Goal: Task Accomplishment & Management: Use online tool/utility

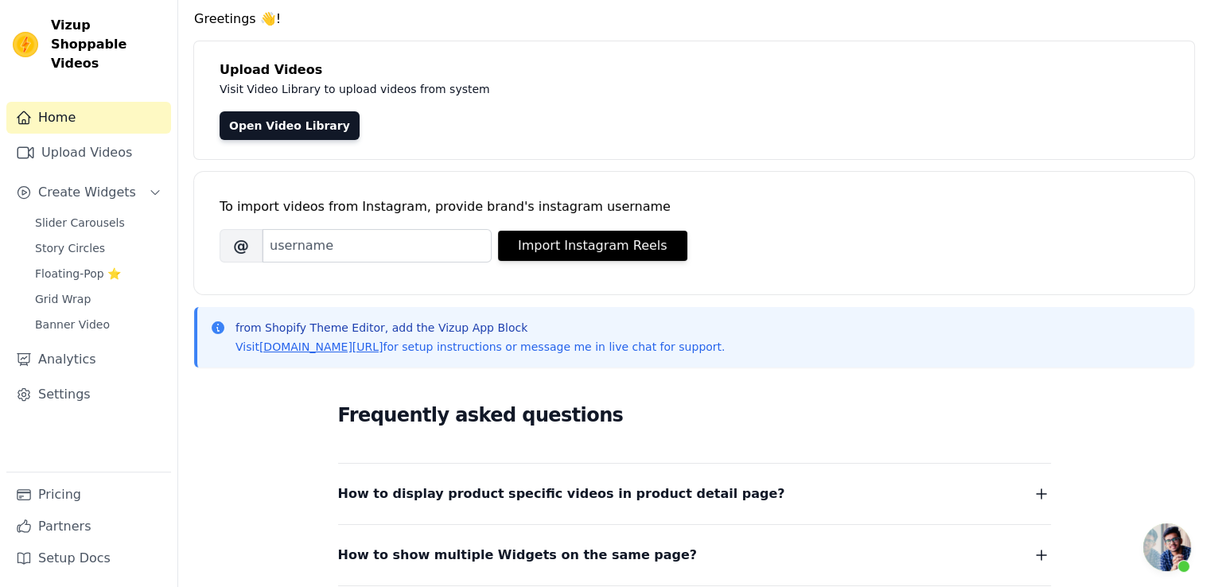
scroll to position [80, 0]
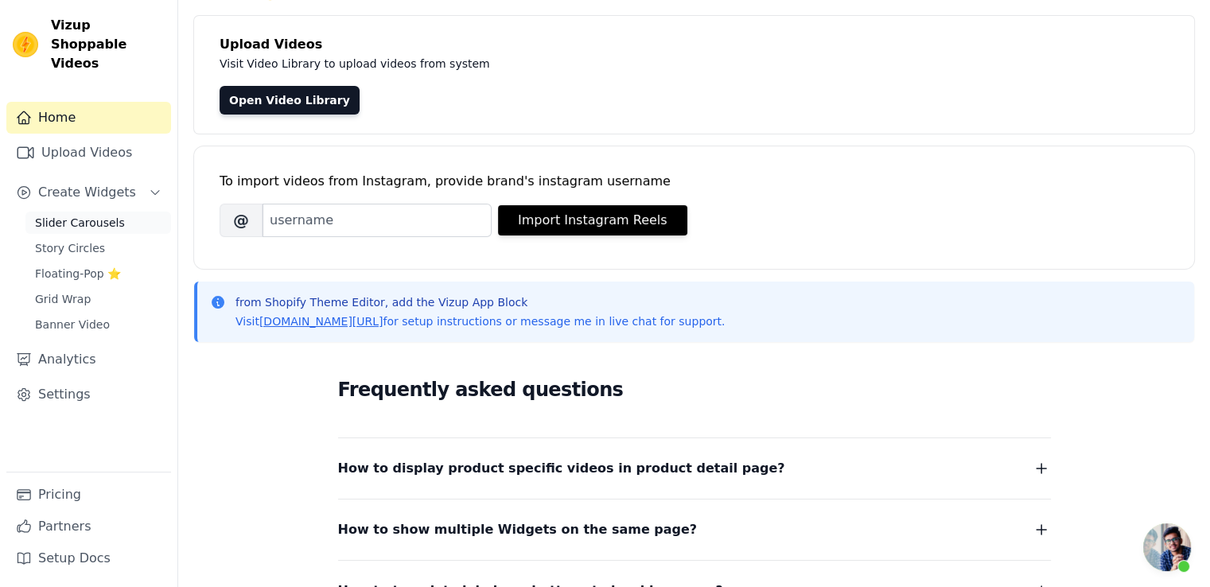
click at [56, 215] on span "Slider Carousels" at bounding box center [80, 223] width 90 height 16
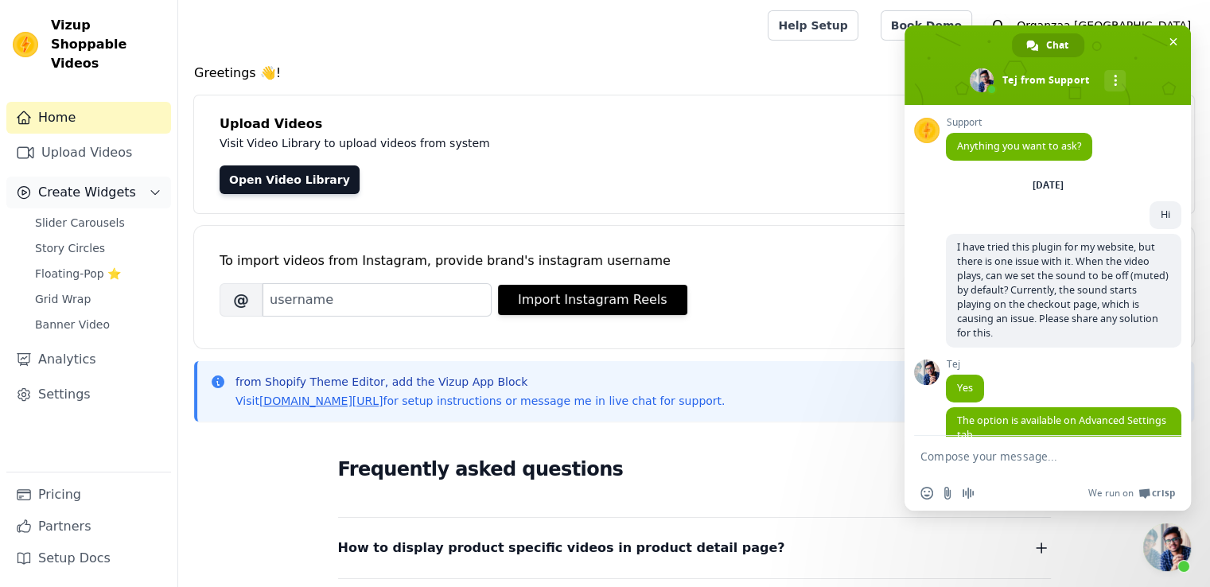
click at [84, 190] on div "Home Upload Videos Create Widgets Slider Carousels Story Circles Floating-Pop ⭐…" at bounding box center [88, 287] width 165 height 370
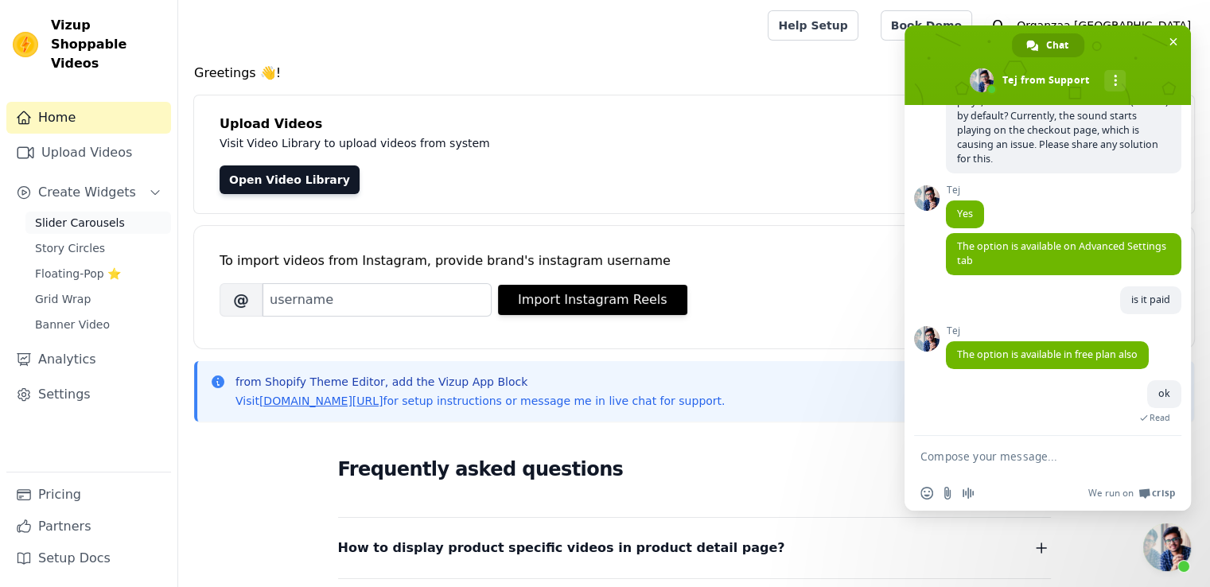
click at [84, 215] on span "Slider Carousels" at bounding box center [80, 223] width 90 height 16
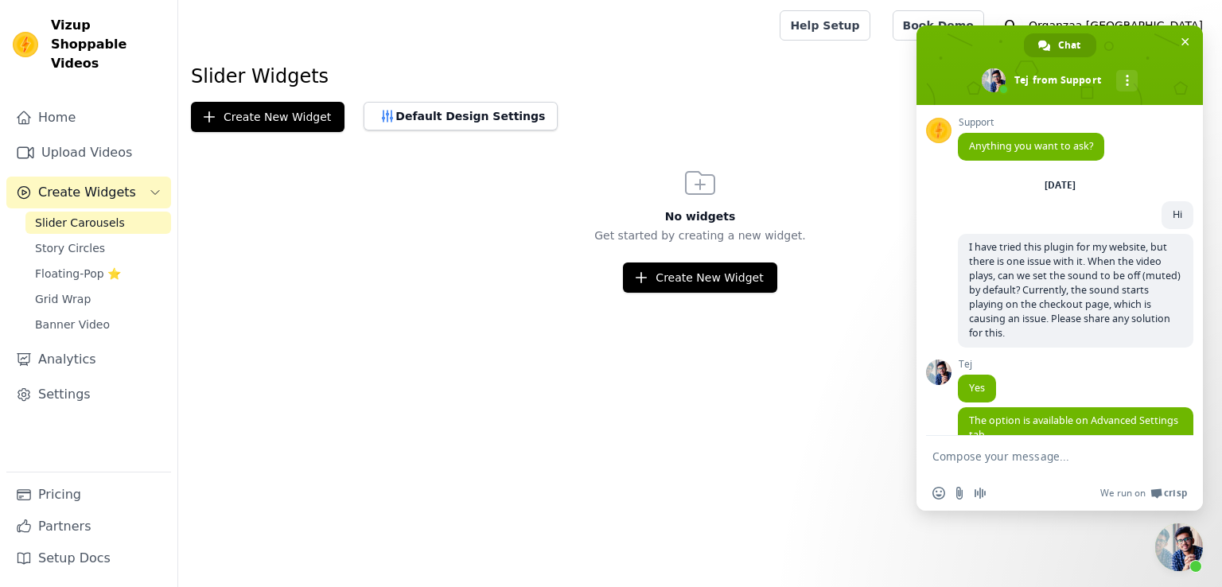
scroll to position [174, 0]
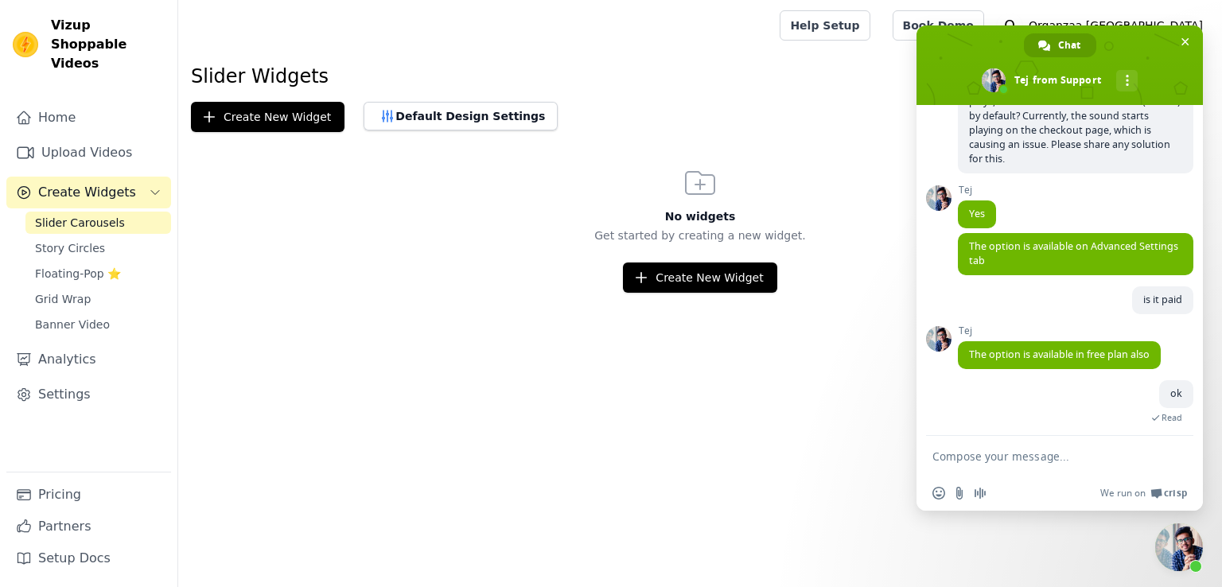
click at [82, 215] on span "Slider Carousels" at bounding box center [80, 223] width 90 height 16
click at [82, 192] on div "Home Upload Videos Create Widgets Slider Carousels Story Circles Floating-Pop ⭐…" at bounding box center [88, 287] width 165 height 370
click at [85, 215] on span "Slider Carousels" at bounding box center [80, 223] width 90 height 16
click at [725, 282] on button "Create New Widget" at bounding box center [700, 278] width 154 height 30
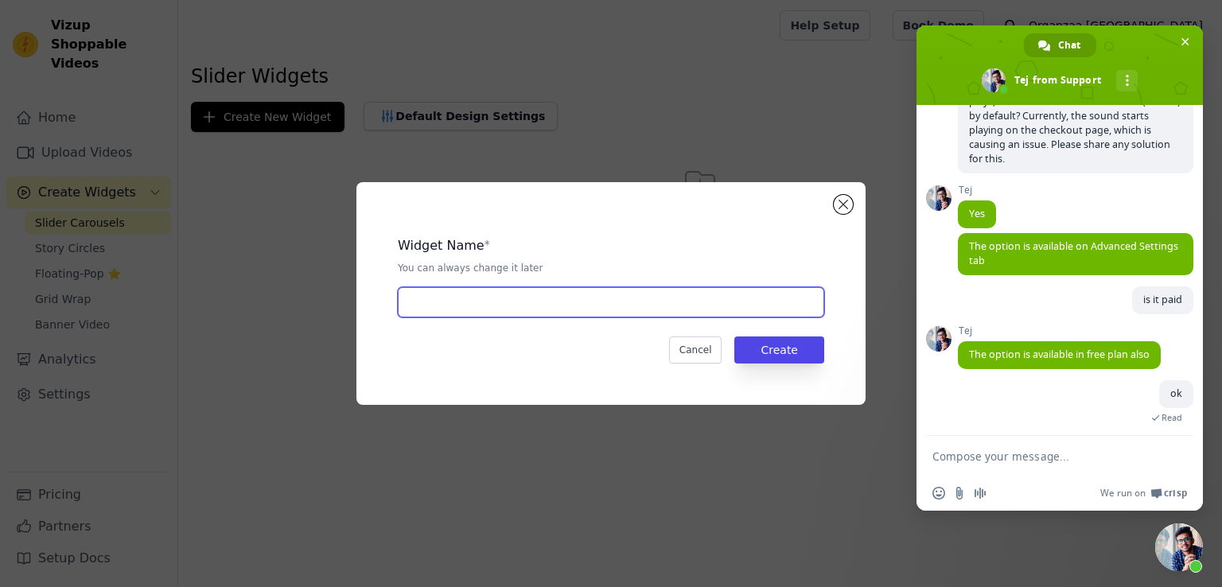
click at [504, 294] on input "text" at bounding box center [611, 302] width 426 height 30
type input "Shoppable video"
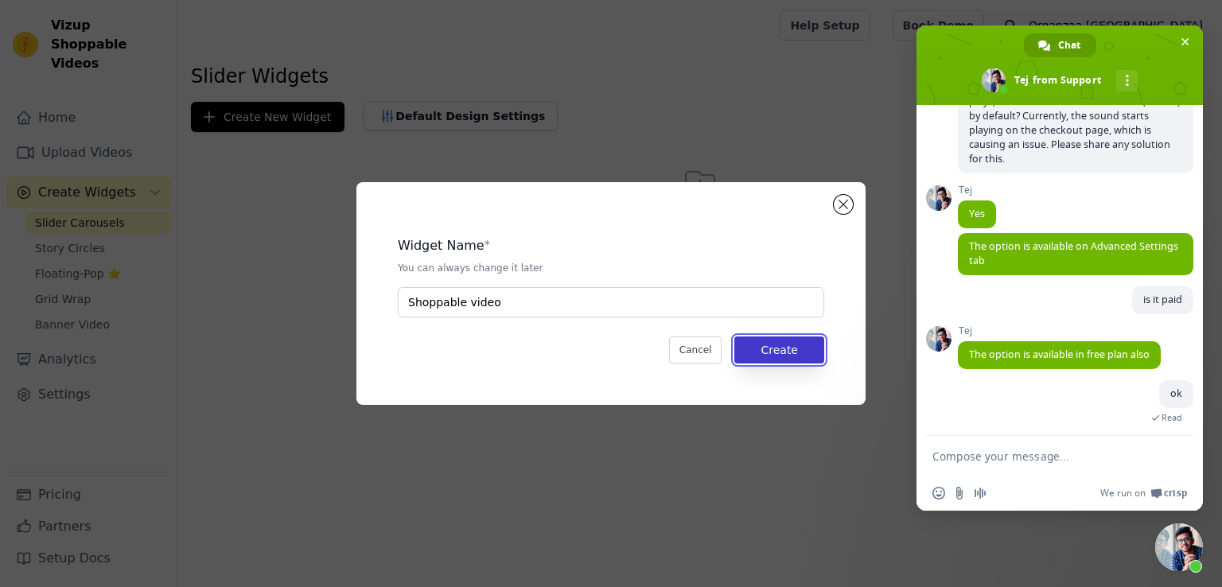
click at [802, 355] on button "Create" at bounding box center [779, 350] width 90 height 27
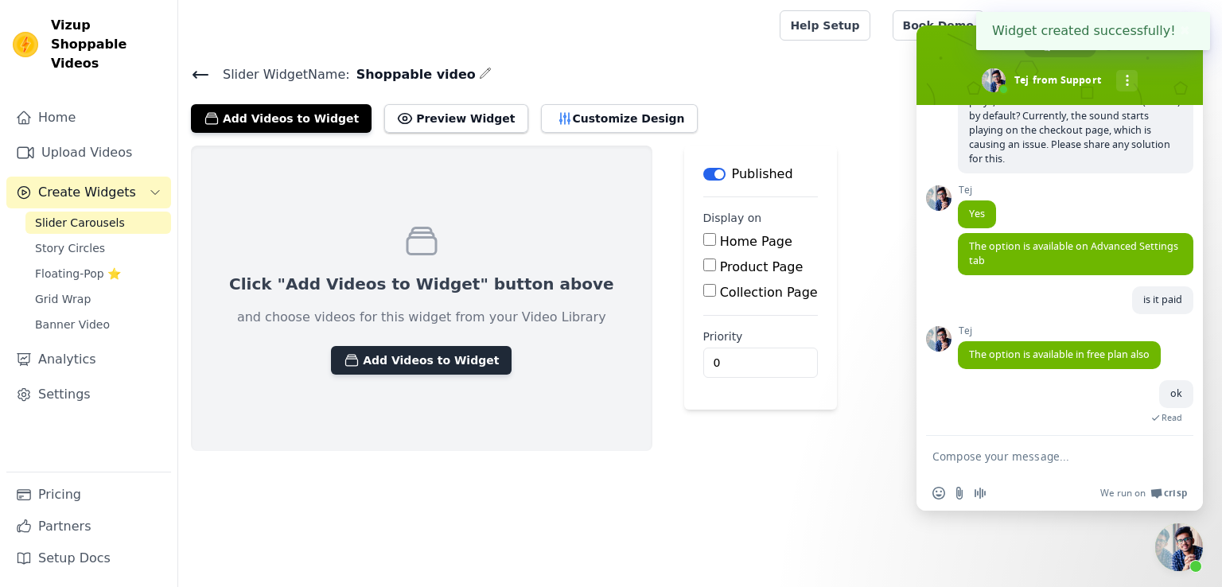
click at [414, 360] on button "Add Videos to Widget" at bounding box center [421, 360] width 181 height 29
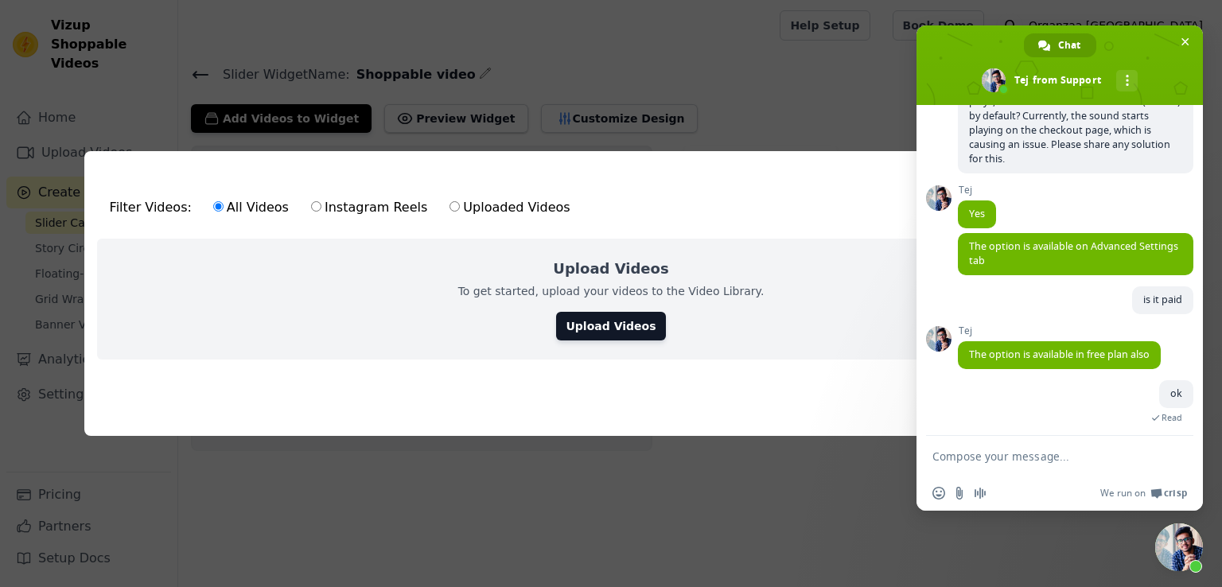
click at [315, 199] on label "Instagram Reels" at bounding box center [369, 207] width 118 height 21
click at [315, 201] on input "Instagram Reels" at bounding box center [316, 206] width 10 height 10
radio input "true"
click at [1184, 44] on span "Close chat" at bounding box center [1186, 42] width 8 height 8
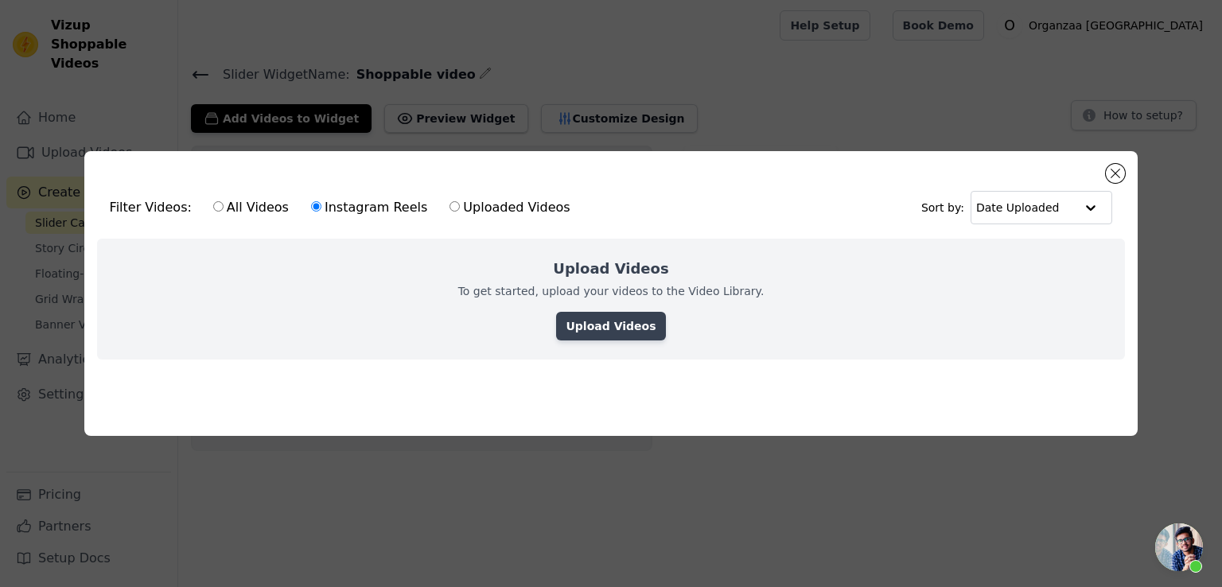
click at [610, 326] on link "Upload Videos" at bounding box center [610, 326] width 109 height 29
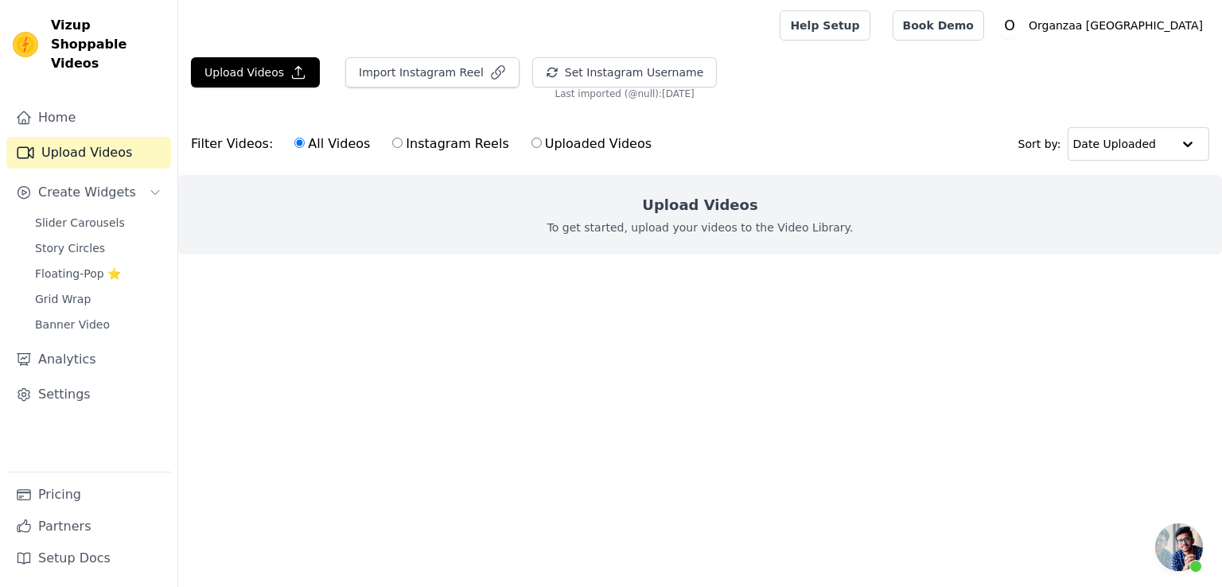
click at [391, 146] on label "Instagram Reels" at bounding box center [450, 144] width 118 height 21
click at [392, 146] on input "Instagram Reels" at bounding box center [397, 143] width 10 height 10
radio input "true"
click at [419, 78] on button "Import Instagram Reel" at bounding box center [432, 72] width 174 height 30
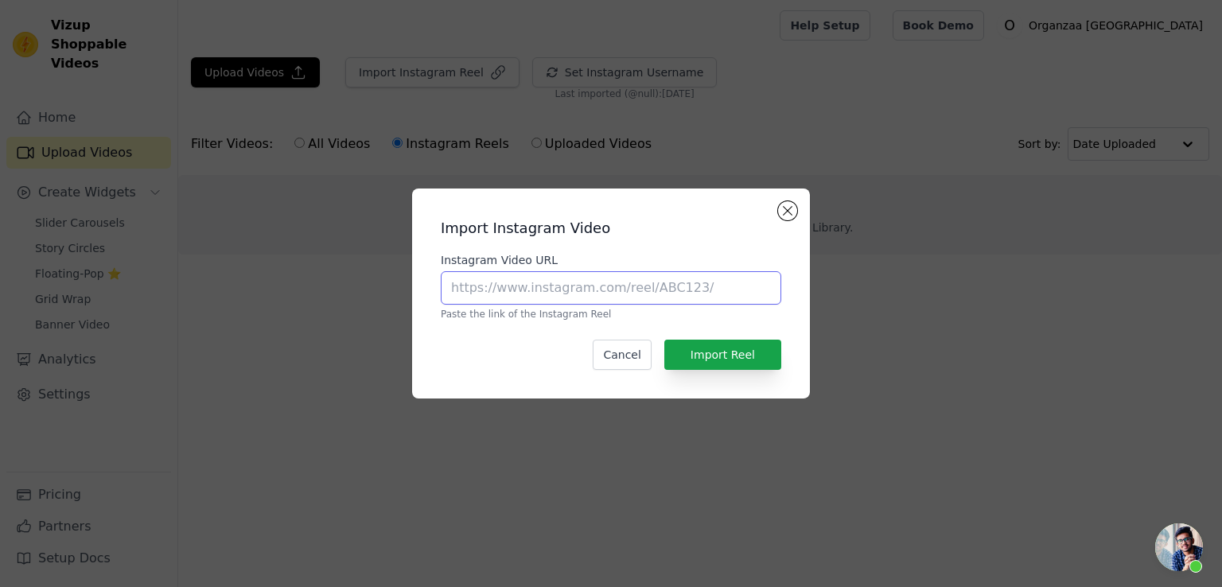
click at [514, 287] on input "Instagram Video URL" at bounding box center [611, 287] width 341 height 33
type input "https://www.instagram.com/chkokko/"
click at [567, 290] on input "https://www.instagram.com/chkokko/" at bounding box center [611, 287] width 341 height 33
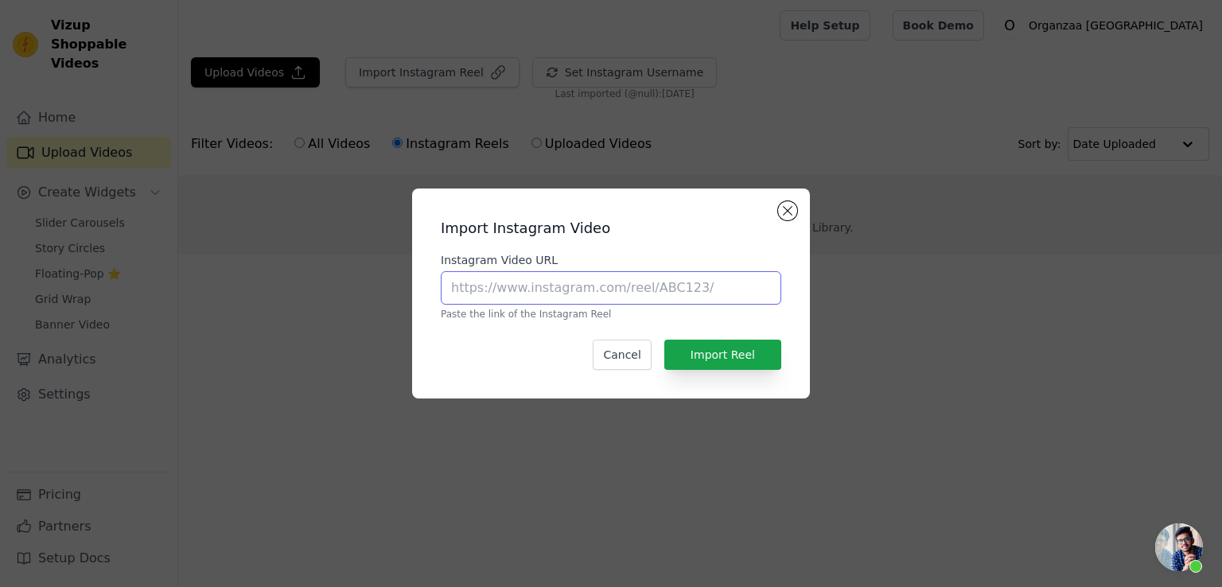
click at [567, 289] on input "Instagram Video URL" at bounding box center [611, 287] width 341 height 33
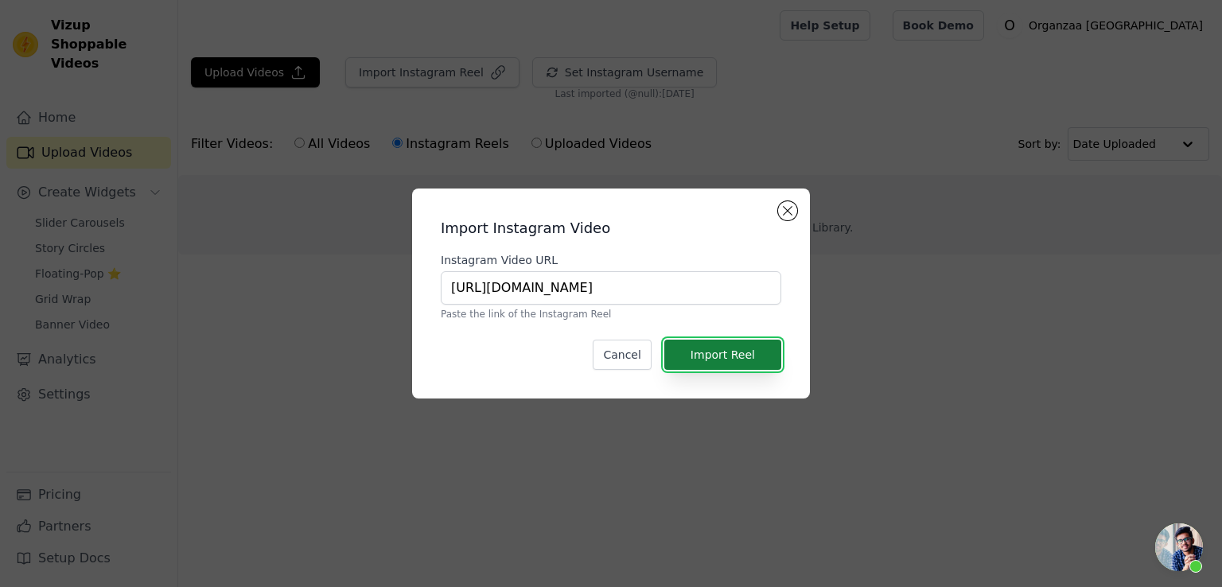
click at [766, 347] on button "Import Reel" at bounding box center [722, 355] width 117 height 30
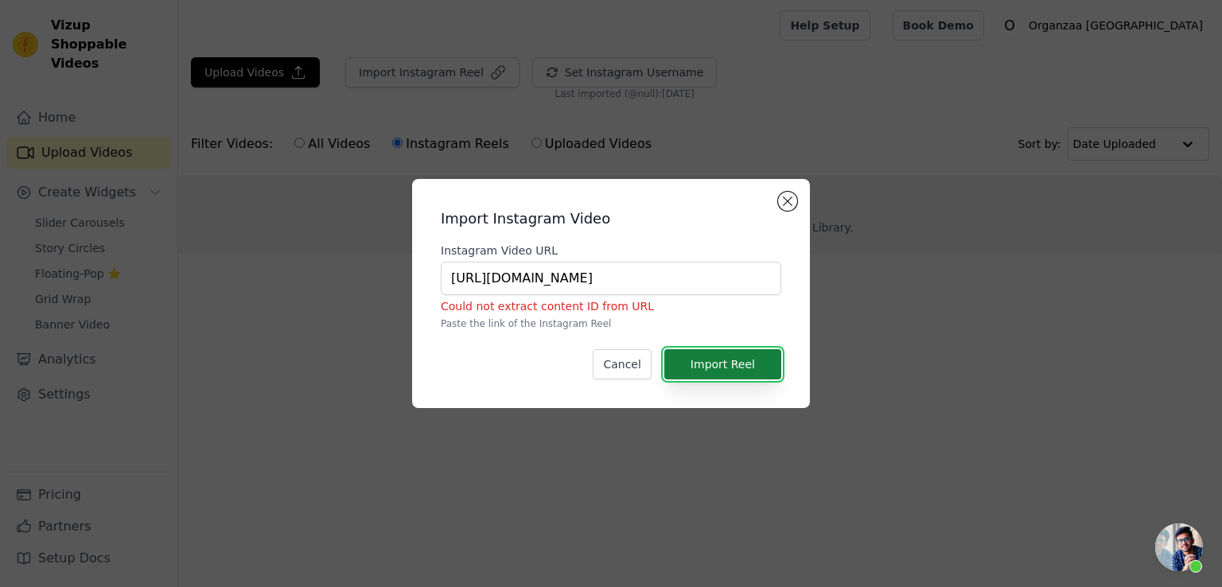
click at [707, 356] on button "Import Reel" at bounding box center [722, 364] width 117 height 30
click at [707, 368] on button "Import Reel" at bounding box center [722, 364] width 117 height 30
click at [614, 277] on input "https://www.instagram.com/organzaa_designerwear/" at bounding box center [611, 278] width 341 height 33
drag, startPoint x: 611, startPoint y: 280, endPoint x: 336, endPoint y: 246, distance: 277.4
click at [336, 246] on div "Import Instagram Video Instagram Video URL https://www.instagram.com/organzaa_d…" at bounding box center [610, 294] width 1171 height 280
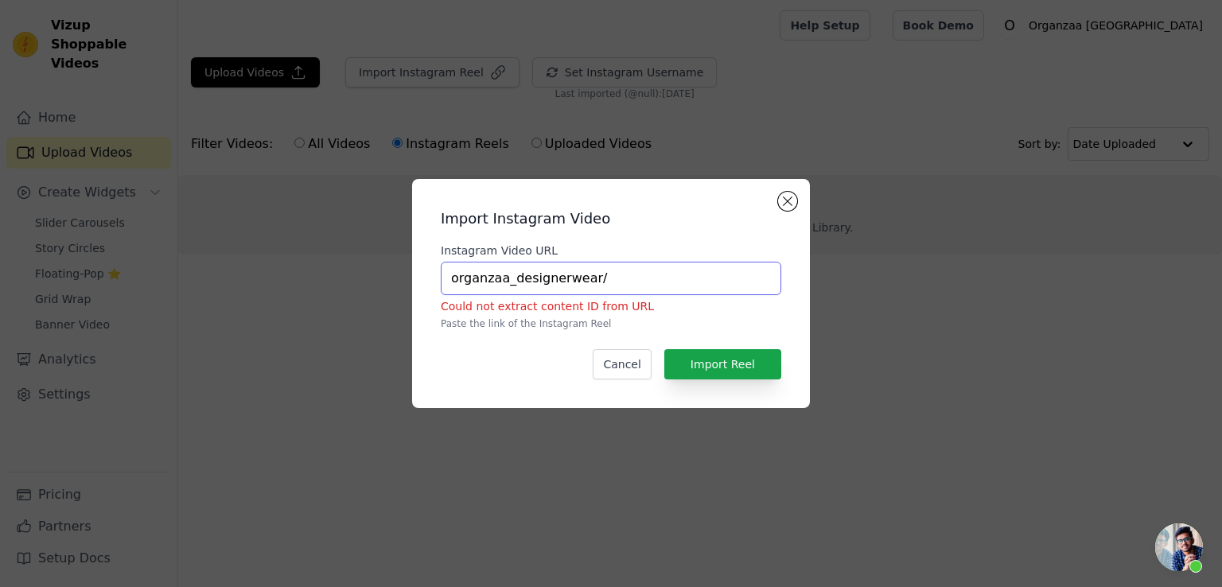
click at [653, 278] on input "organzaa_designerwear/" at bounding box center [611, 278] width 341 height 33
type input "organzaa_designerwear"
click at [768, 373] on button "Import Reel" at bounding box center [722, 364] width 117 height 30
click at [744, 363] on button "Import Reel" at bounding box center [722, 364] width 117 height 30
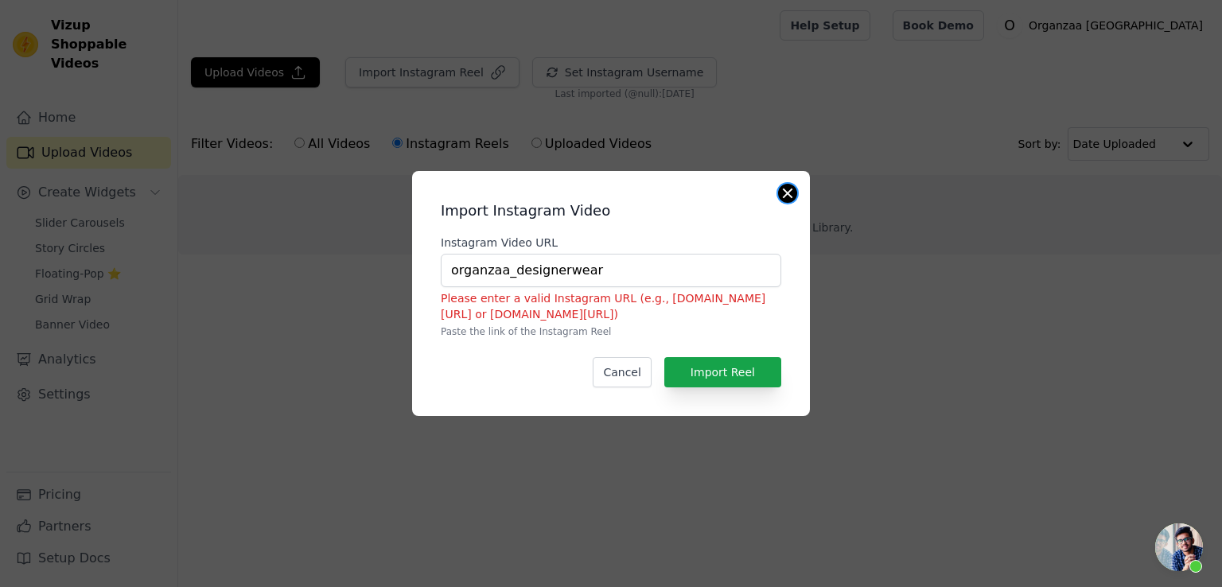
click at [789, 194] on button "Close modal" at bounding box center [787, 193] width 19 height 19
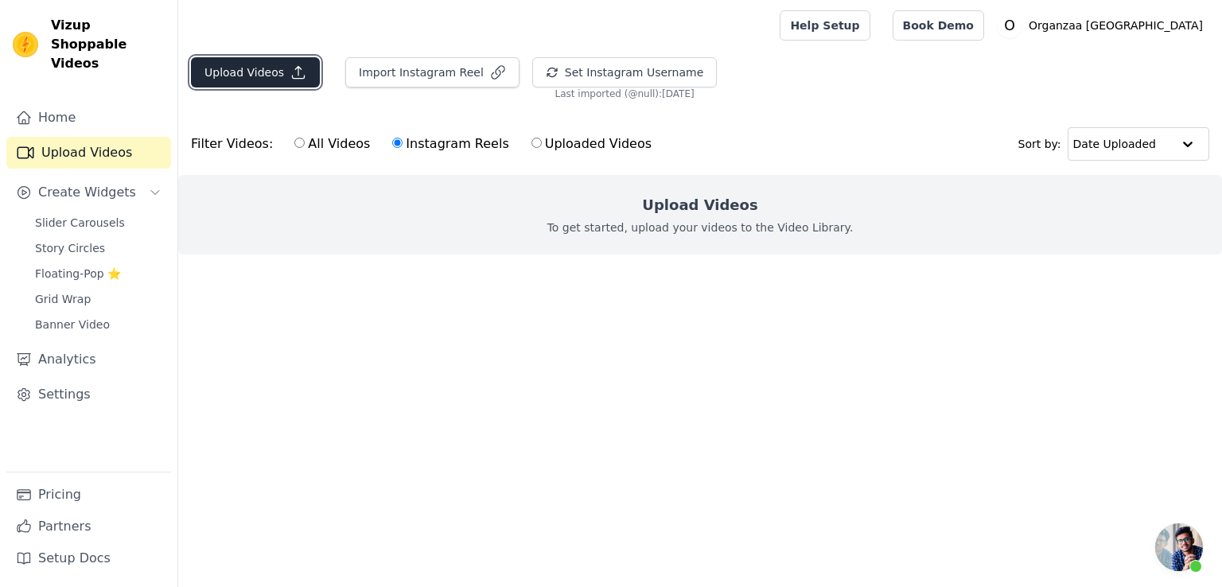
click at [271, 74] on button "Upload Videos" at bounding box center [255, 72] width 129 height 30
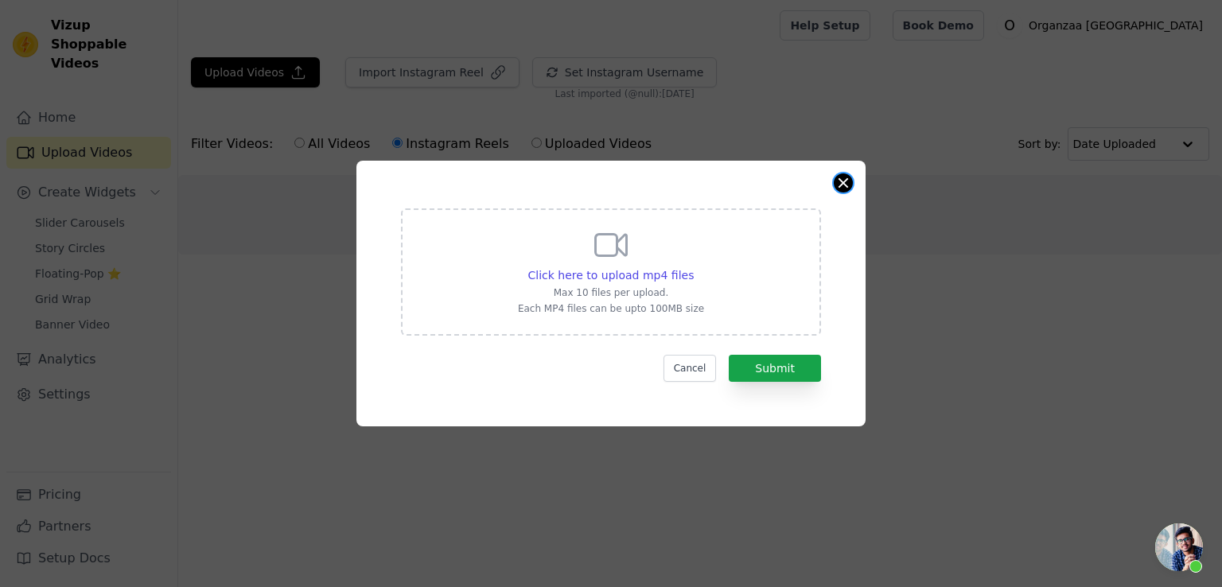
click at [841, 181] on button "Close modal" at bounding box center [843, 182] width 19 height 19
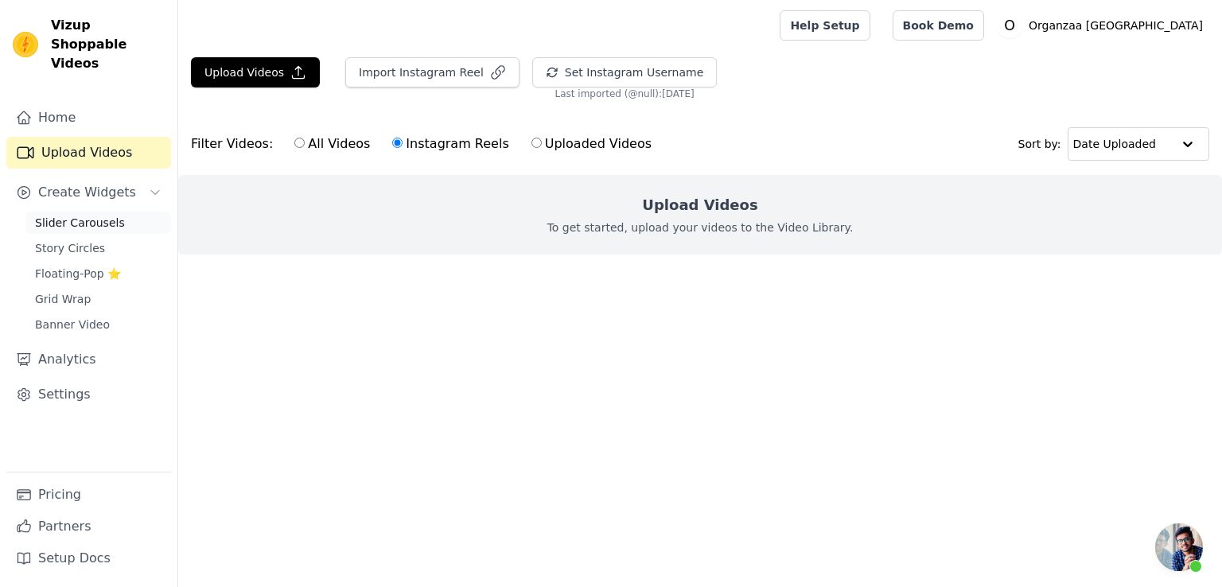
click at [80, 215] on span "Slider Carousels" at bounding box center [80, 223] width 90 height 16
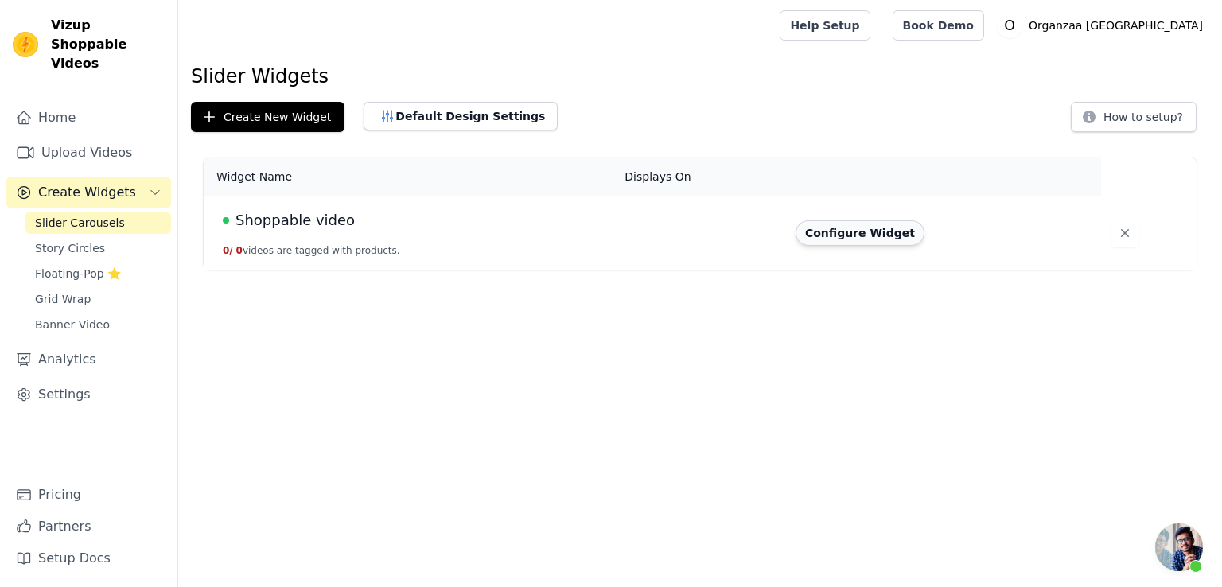
click at [860, 230] on button "Configure Widget" at bounding box center [860, 232] width 129 height 25
click at [869, 232] on button "Configure Widget" at bounding box center [860, 232] width 129 height 25
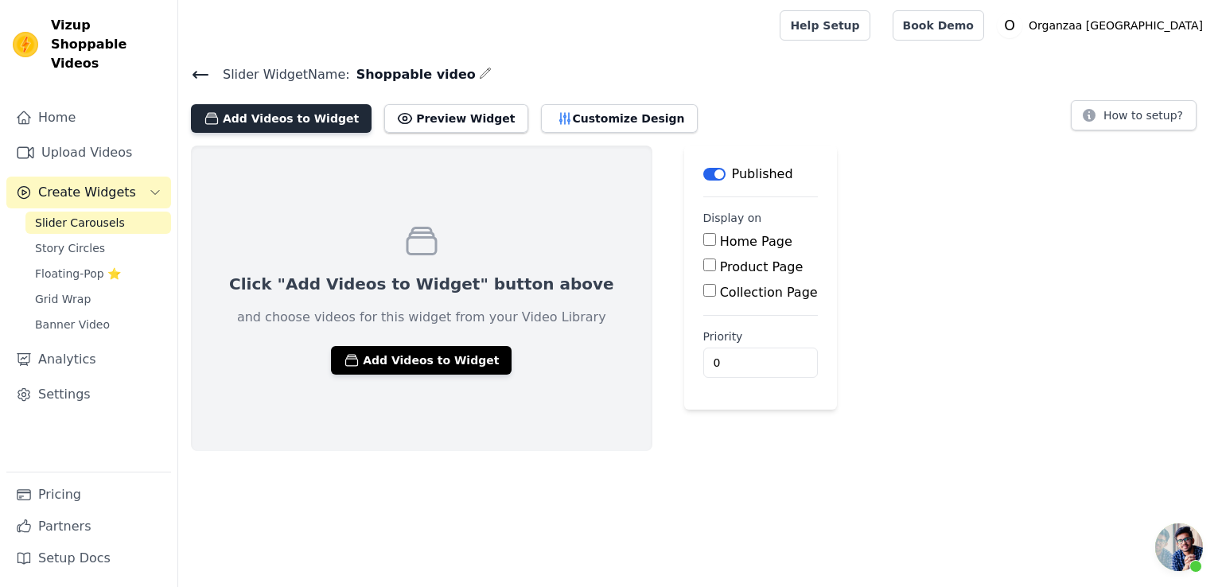
click at [253, 119] on button "Add Videos to Widget" at bounding box center [281, 118] width 181 height 29
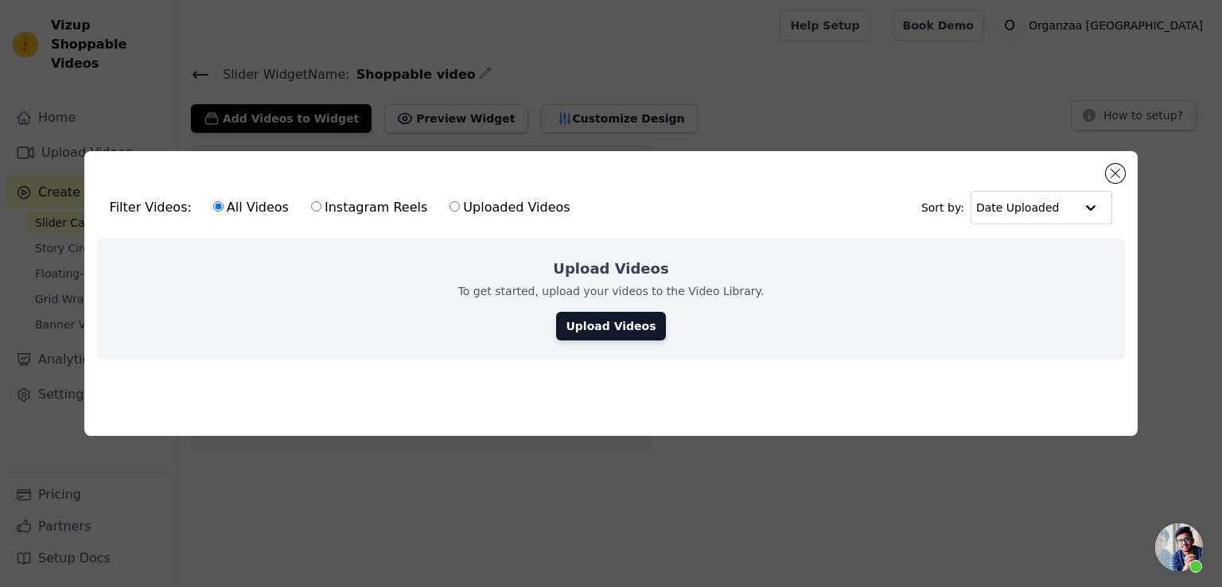
click at [310, 205] on label "Instagram Reels" at bounding box center [369, 207] width 118 height 21
click at [311, 205] on input "Instagram Reels" at bounding box center [316, 206] width 10 height 10
radio input "true"
click at [1108, 174] on div "Filter Videos: All Videos Instagram Reels Uploaded Videos Sort by: Date Uploade…" at bounding box center [611, 293] width 1054 height 285
click at [1120, 168] on button "Close modal" at bounding box center [1115, 173] width 19 height 19
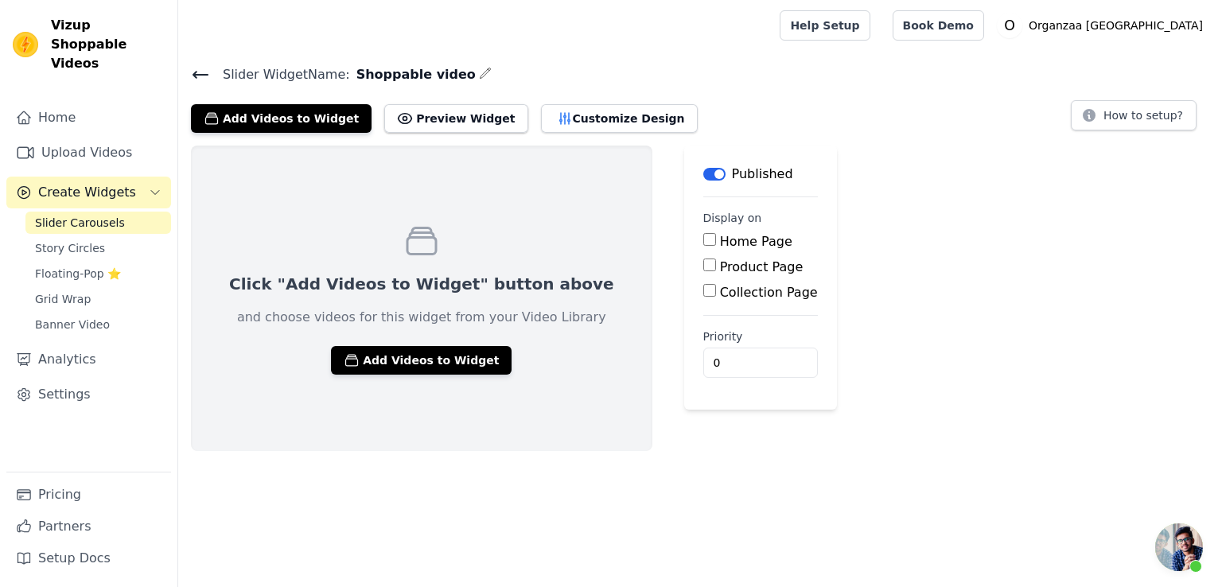
click at [200, 71] on icon at bounding box center [200, 74] width 19 height 19
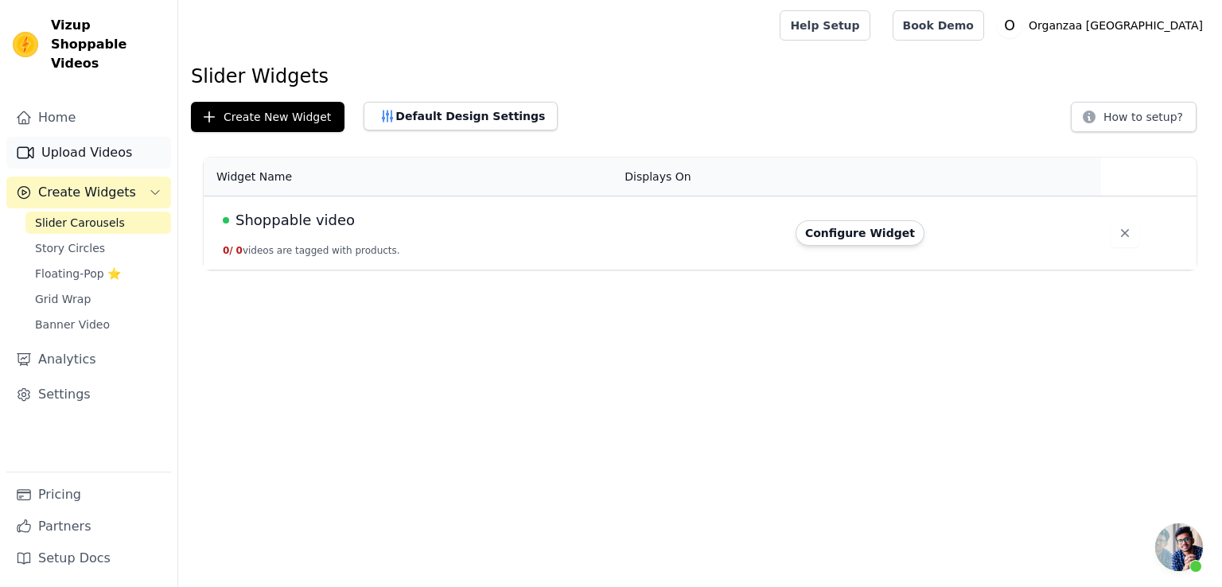
click at [102, 137] on link "Upload Videos" at bounding box center [88, 153] width 165 height 32
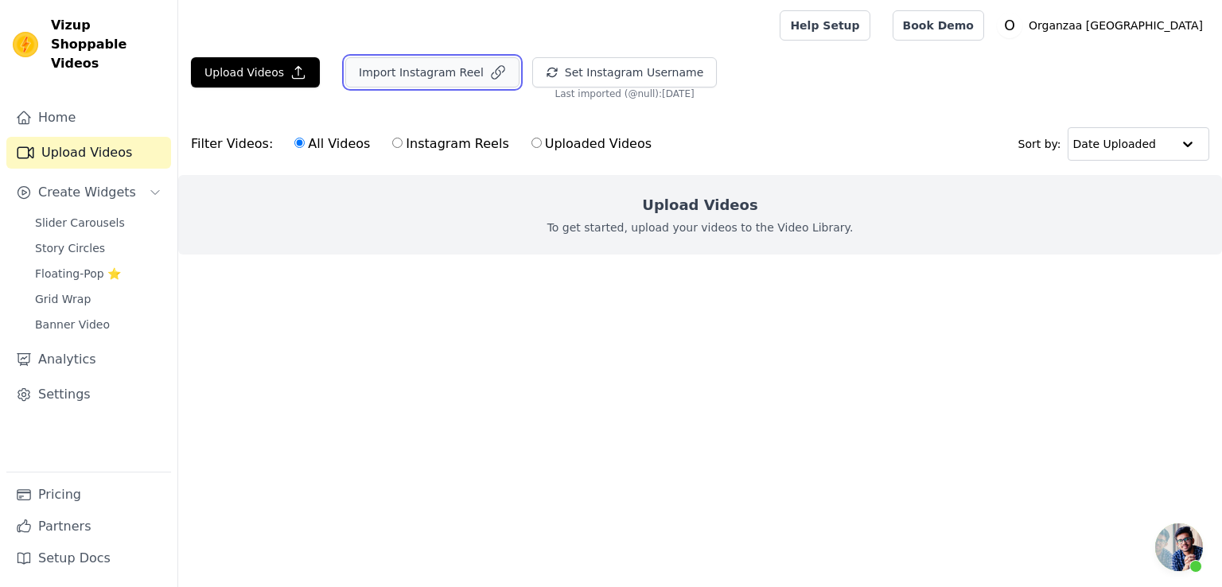
click at [450, 69] on button "Import Instagram Reel" at bounding box center [432, 72] width 174 height 30
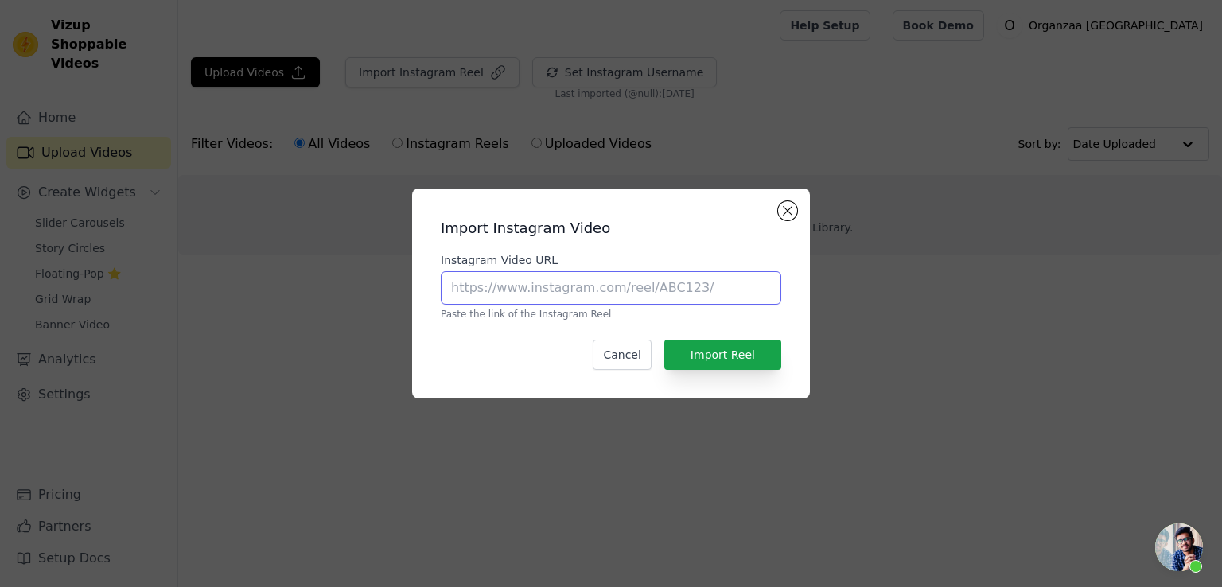
click at [646, 291] on input "Instagram Video URL" at bounding box center [611, 287] width 341 height 33
type input "organzaa_designerwear"
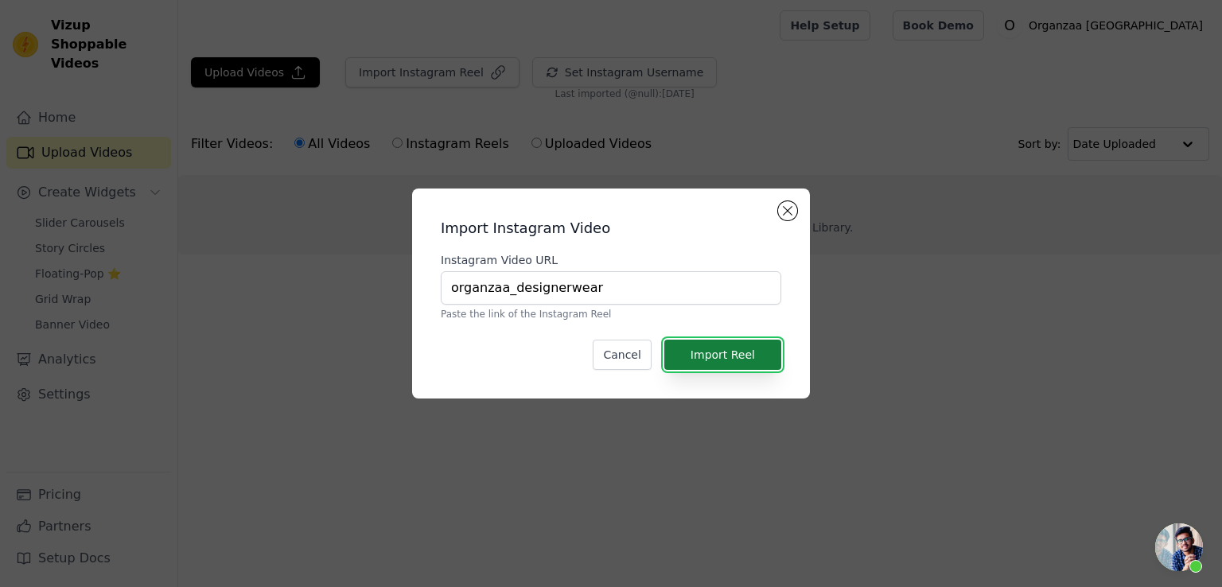
click at [739, 344] on button "Import Reel" at bounding box center [722, 355] width 117 height 30
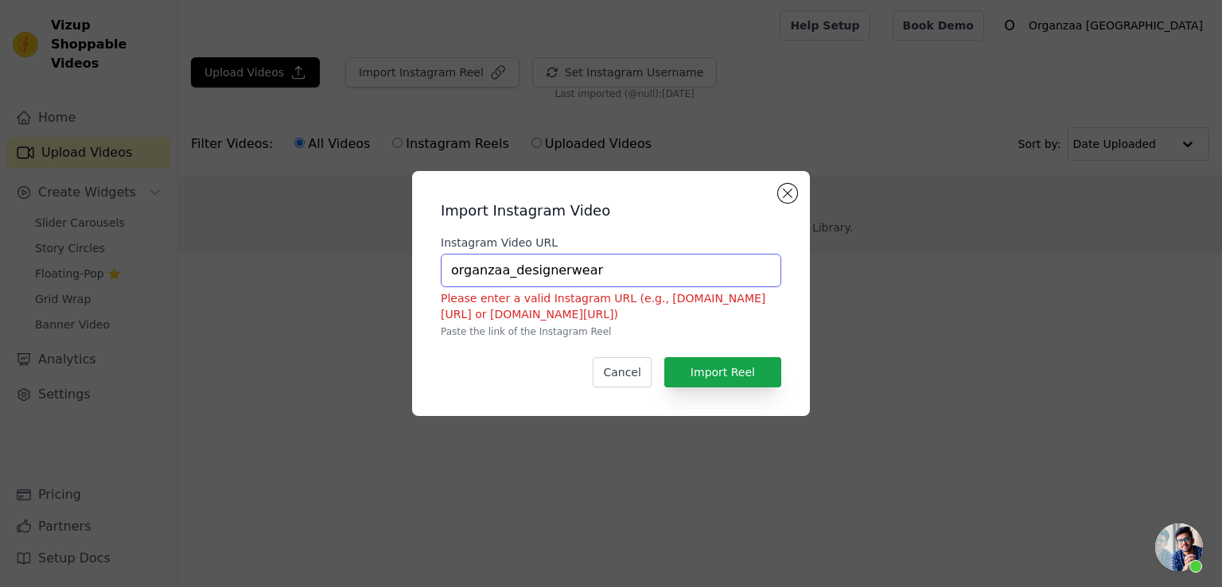
click at [593, 281] on input "organzaa_designerwear" at bounding box center [611, 270] width 341 height 33
click at [593, 271] on input "Instagram Video URL" at bounding box center [611, 270] width 341 height 33
type input "https://www.instagram.com/organzaa_designerwear/"
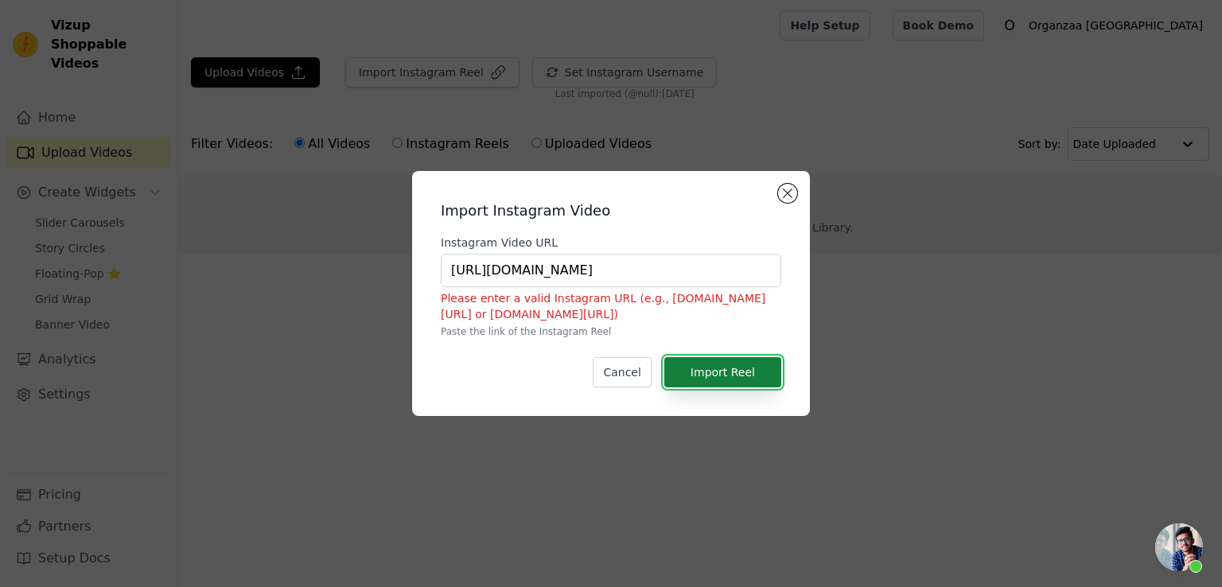
click at [748, 374] on button "Import Reel" at bounding box center [722, 372] width 117 height 30
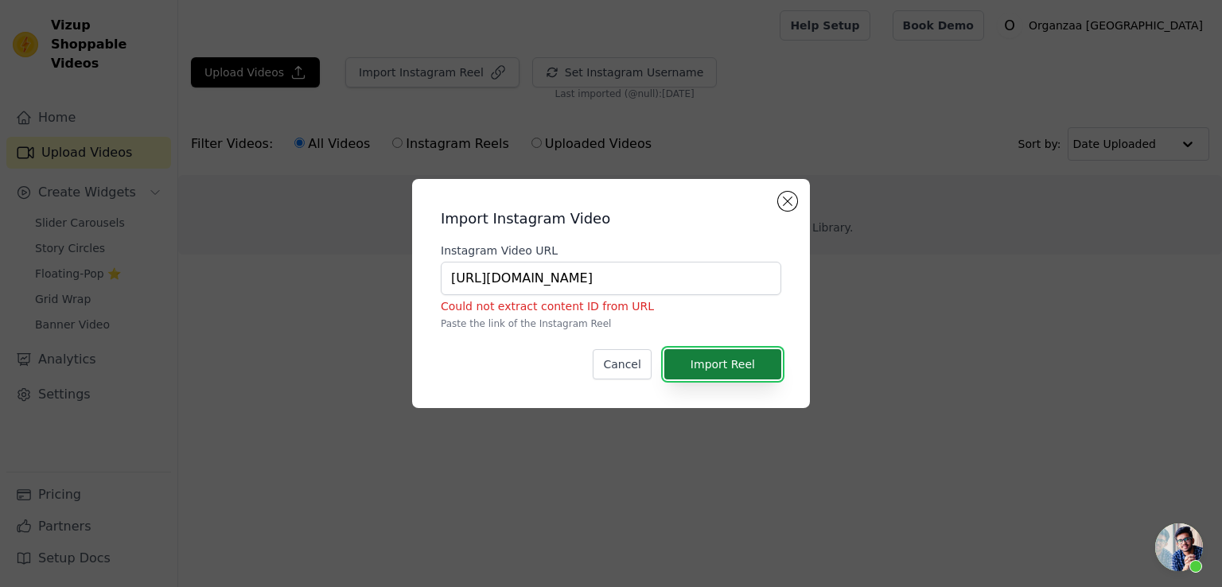
click at [741, 373] on button "Import Reel" at bounding box center [722, 364] width 117 height 30
click at [740, 373] on button "Import Reel" at bounding box center [722, 364] width 117 height 30
click at [791, 190] on div "Import Instagram Video Instagram Video URL https://www.instagram.com/organzaa_d…" at bounding box center [611, 293] width 398 height 229
click at [783, 201] on button "Close modal" at bounding box center [787, 201] width 19 height 19
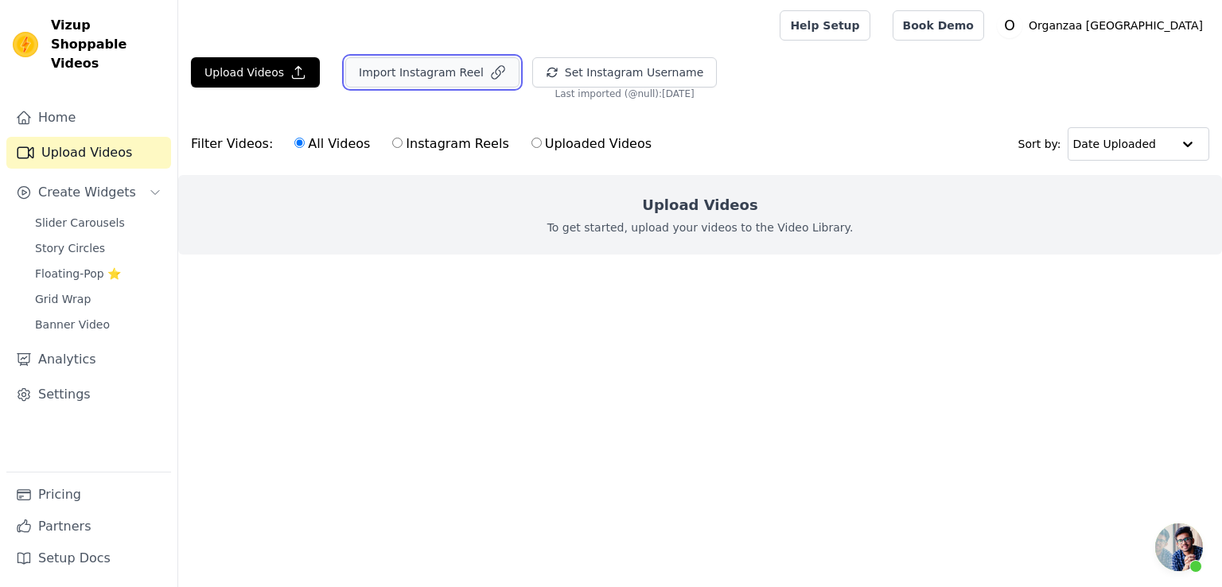
click at [450, 74] on button "Import Instagram Reel" at bounding box center [432, 72] width 174 height 30
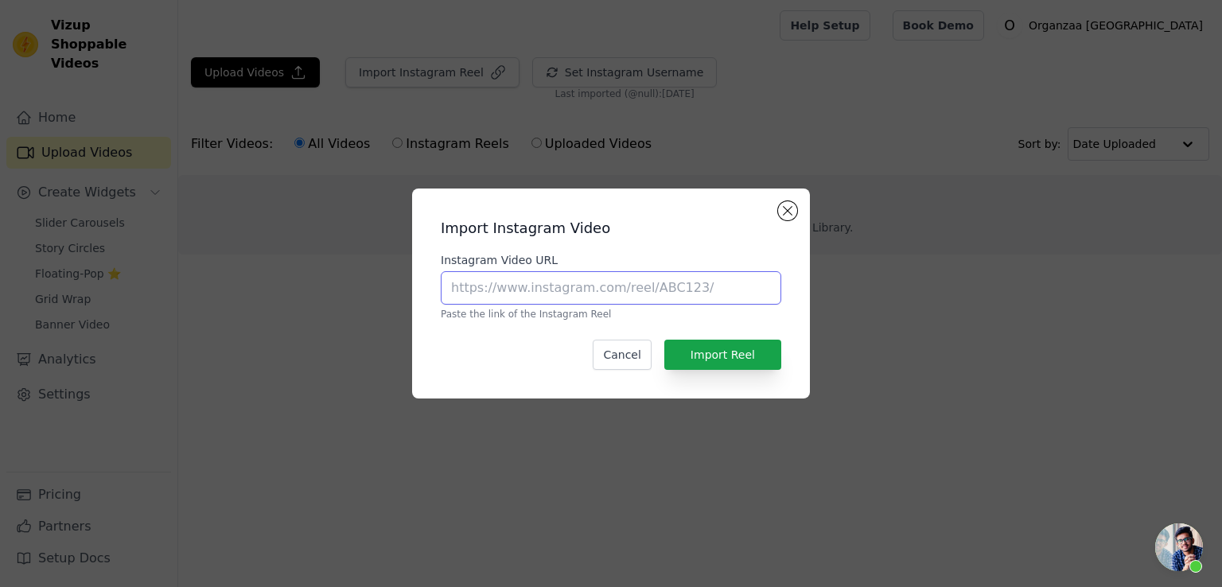
click at [633, 294] on input "Instagram Video URL" at bounding box center [611, 287] width 341 height 33
paste input "https://www.instagram.com/organzaa_designerwear/p/DOdfJ4OgdvX/"
type input "https://www.instagram.com/organzaa_designerwear/p/DOdfJ4OgdvX/"
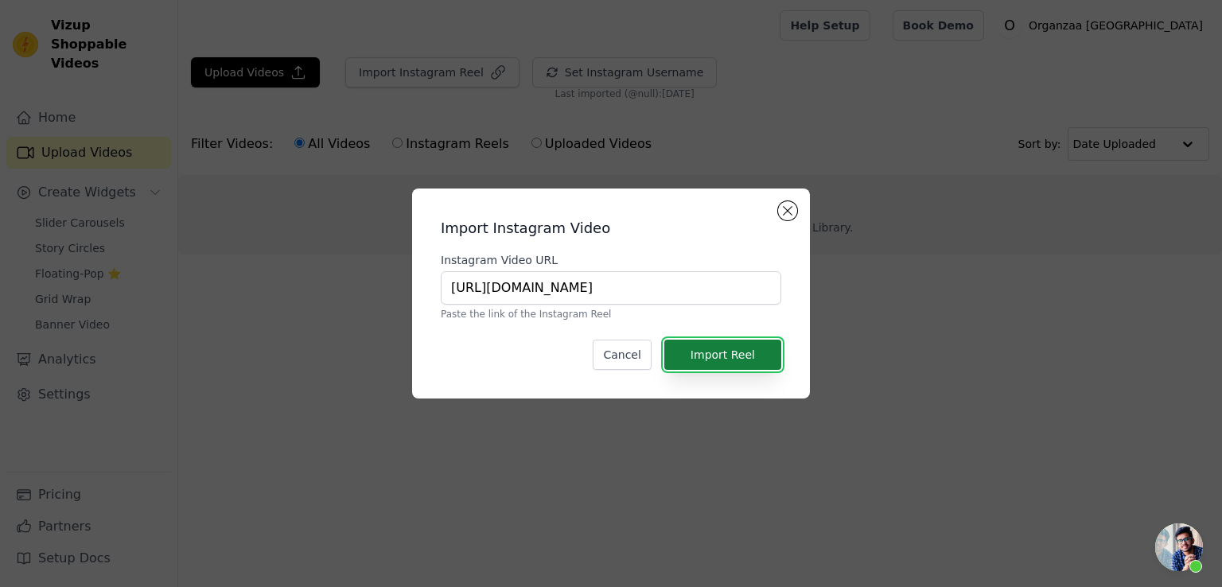
click at [726, 351] on button "Import Reel" at bounding box center [722, 355] width 117 height 30
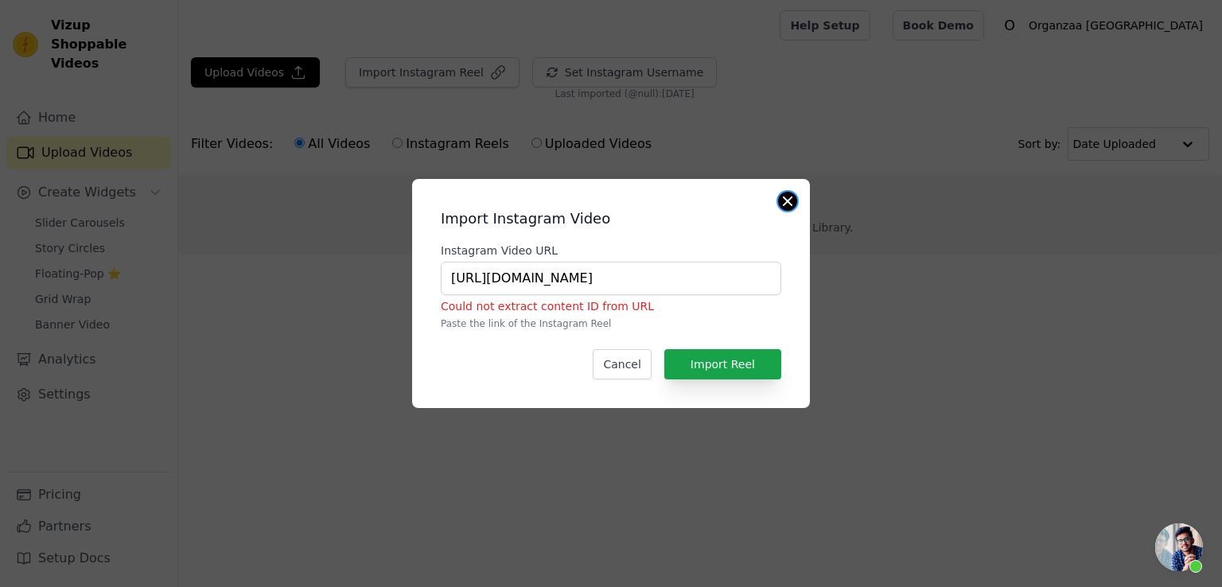
click at [783, 201] on button "Close modal" at bounding box center [787, 201] width 19 height 19
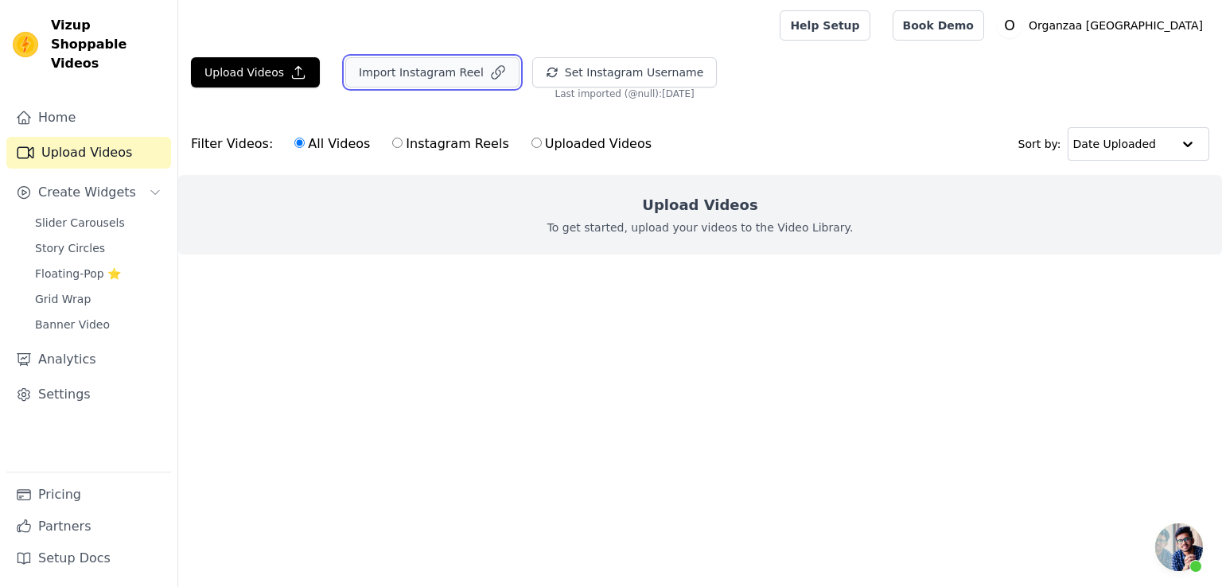
click at [463, 67] on button "Import Instagram Reel" at bounding box center [432, 72] width 174 height 30
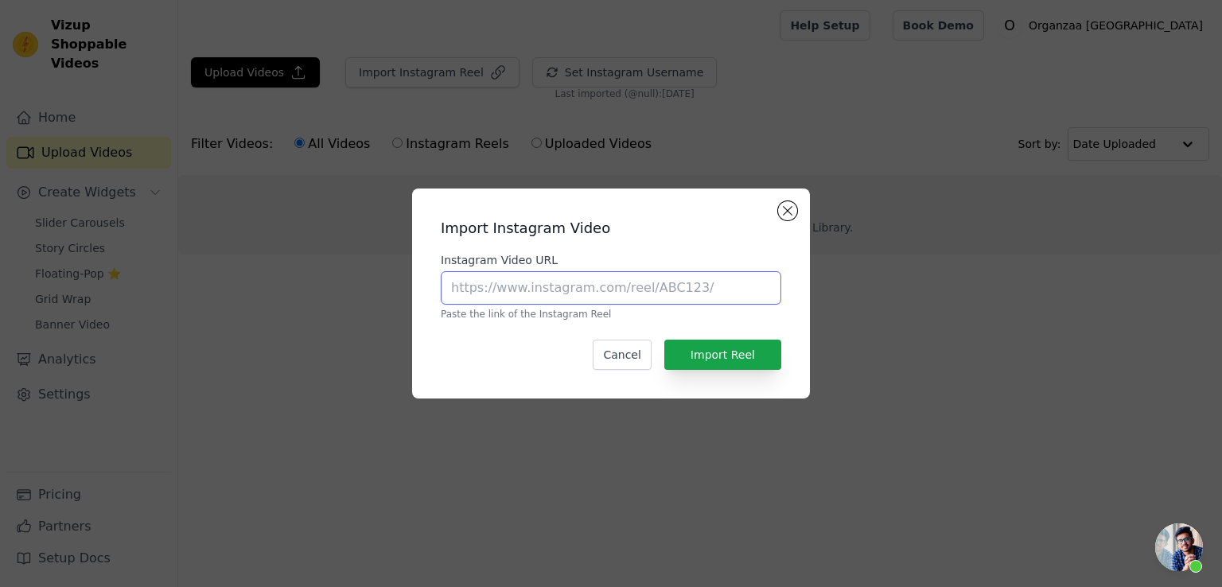
click at [622, 297] on input "Instagram Video URL" at bounding box center [611, 287] width 341 height 33
paste input "organzaa_designerwear"
type input "organzaa_designerwear"
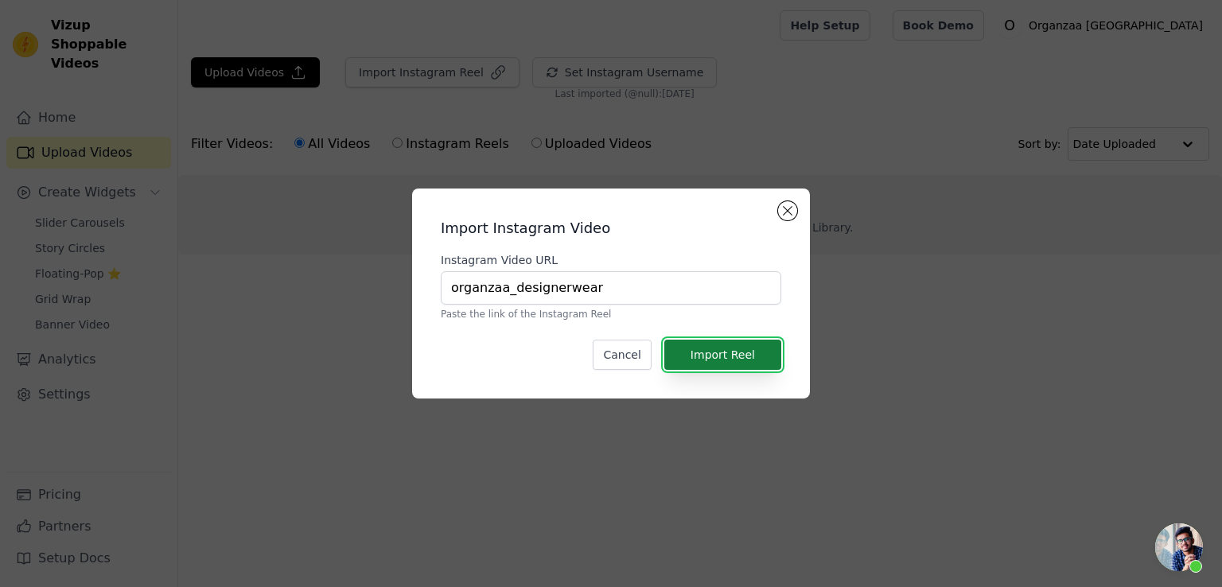
click at [712, 354] on button "Import Reel" at bounding box center [722, 355] width 117 height 30
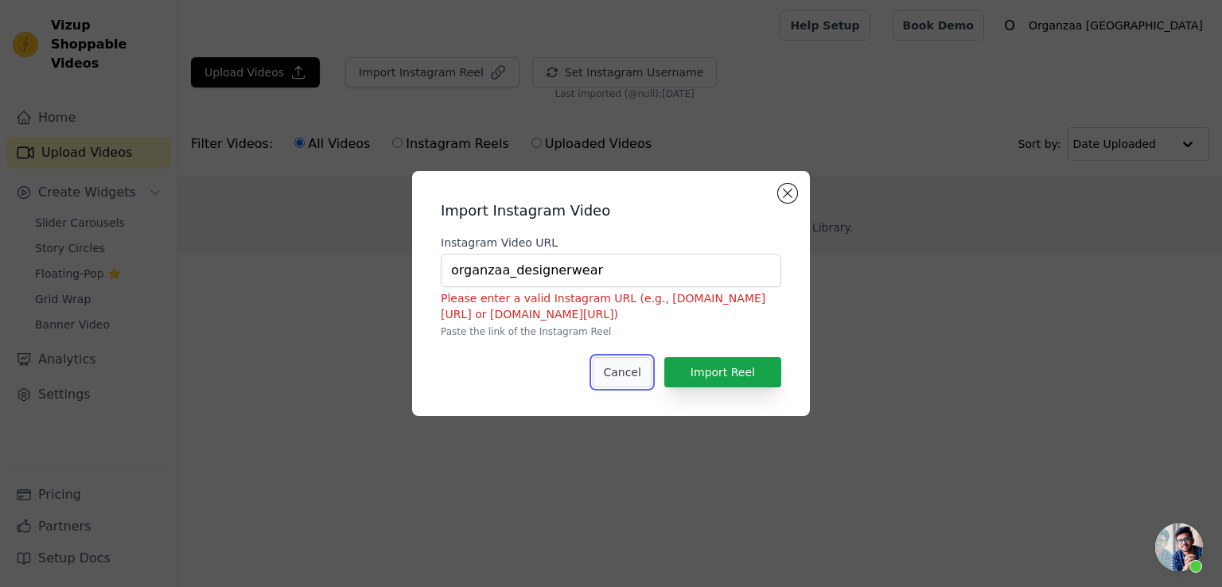
click at [624, 376] on button "Cancel" at bounding box center [622, 372] width 58 height 30
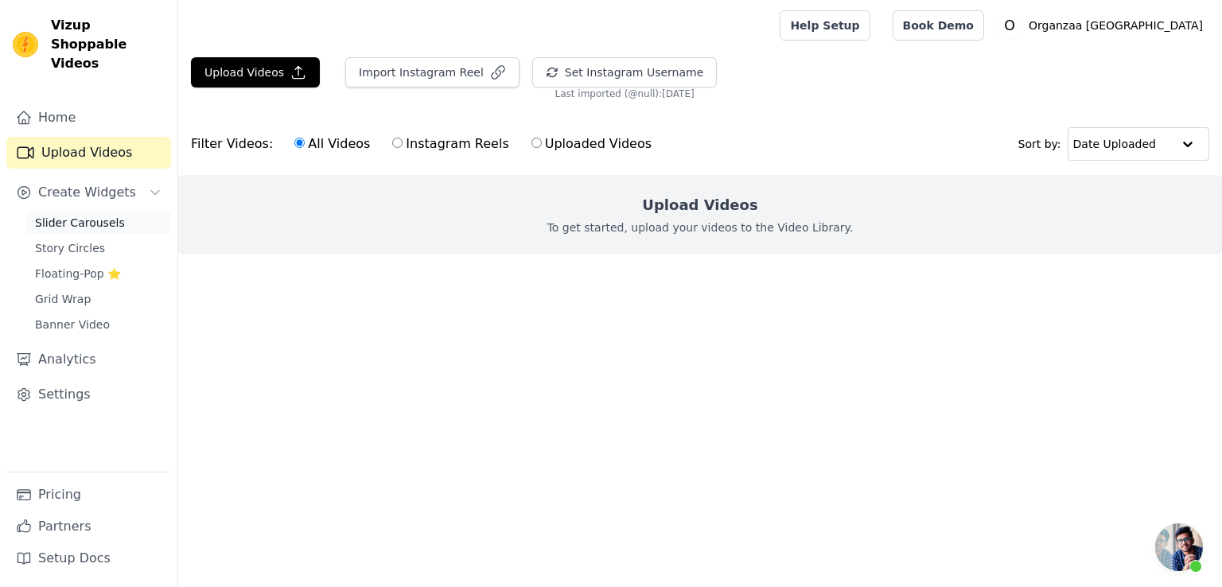
click at [42, 215] on span "Slider Carousels" at bounding box center [80, 223] width 90 height 16
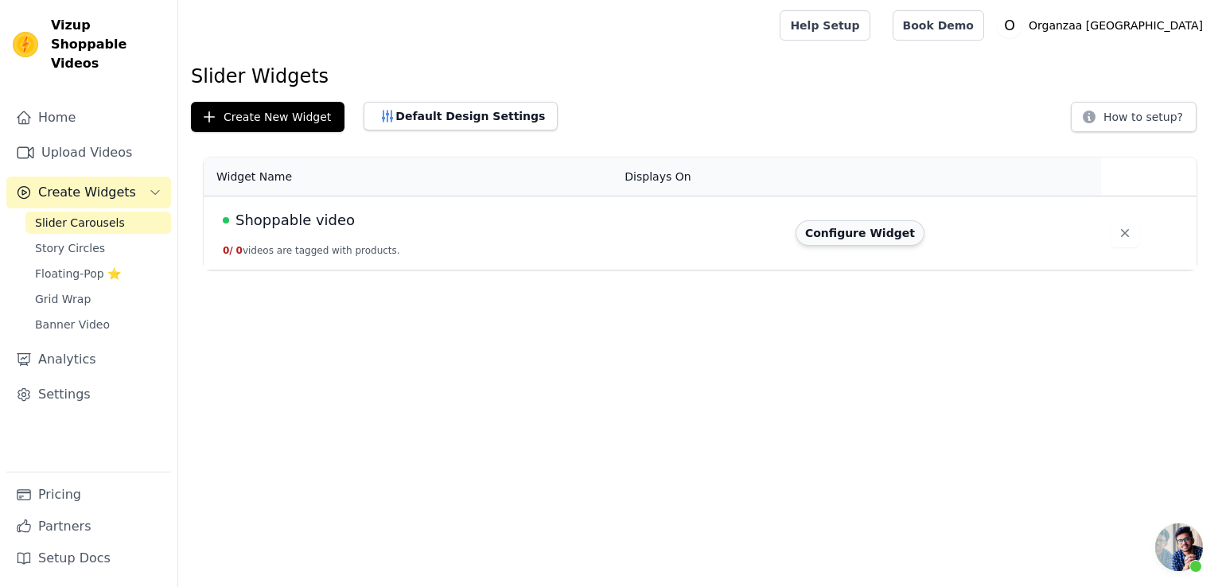
click at [840, 229] on button "Configure Widget" at bounding box center [860, 232] width 129 height 25
